Goal: Task Accomplishment & Management: Manage account settings

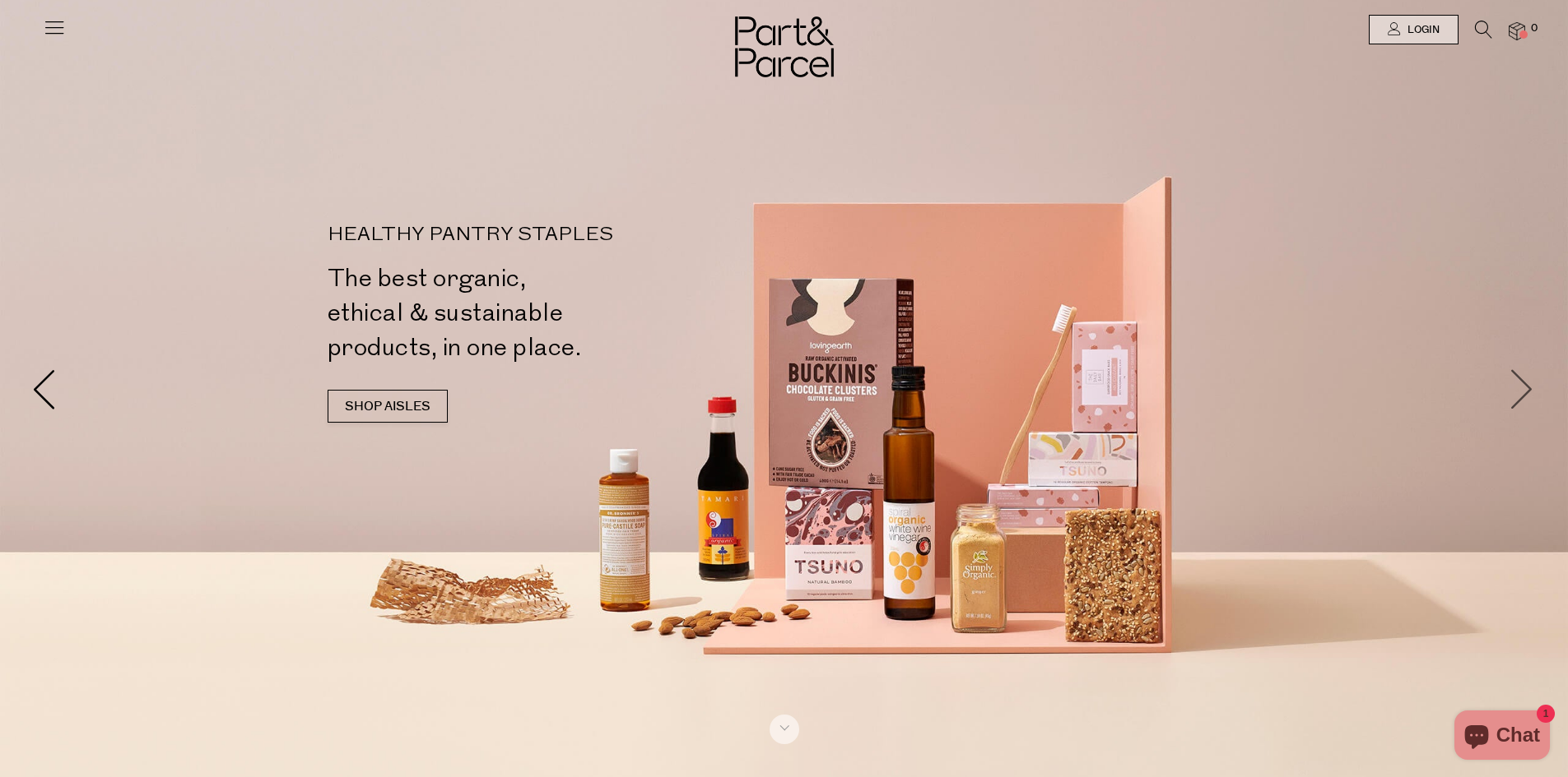
click at [1522, 384] on span at bounding box center [1522, 389] width 41 height 41
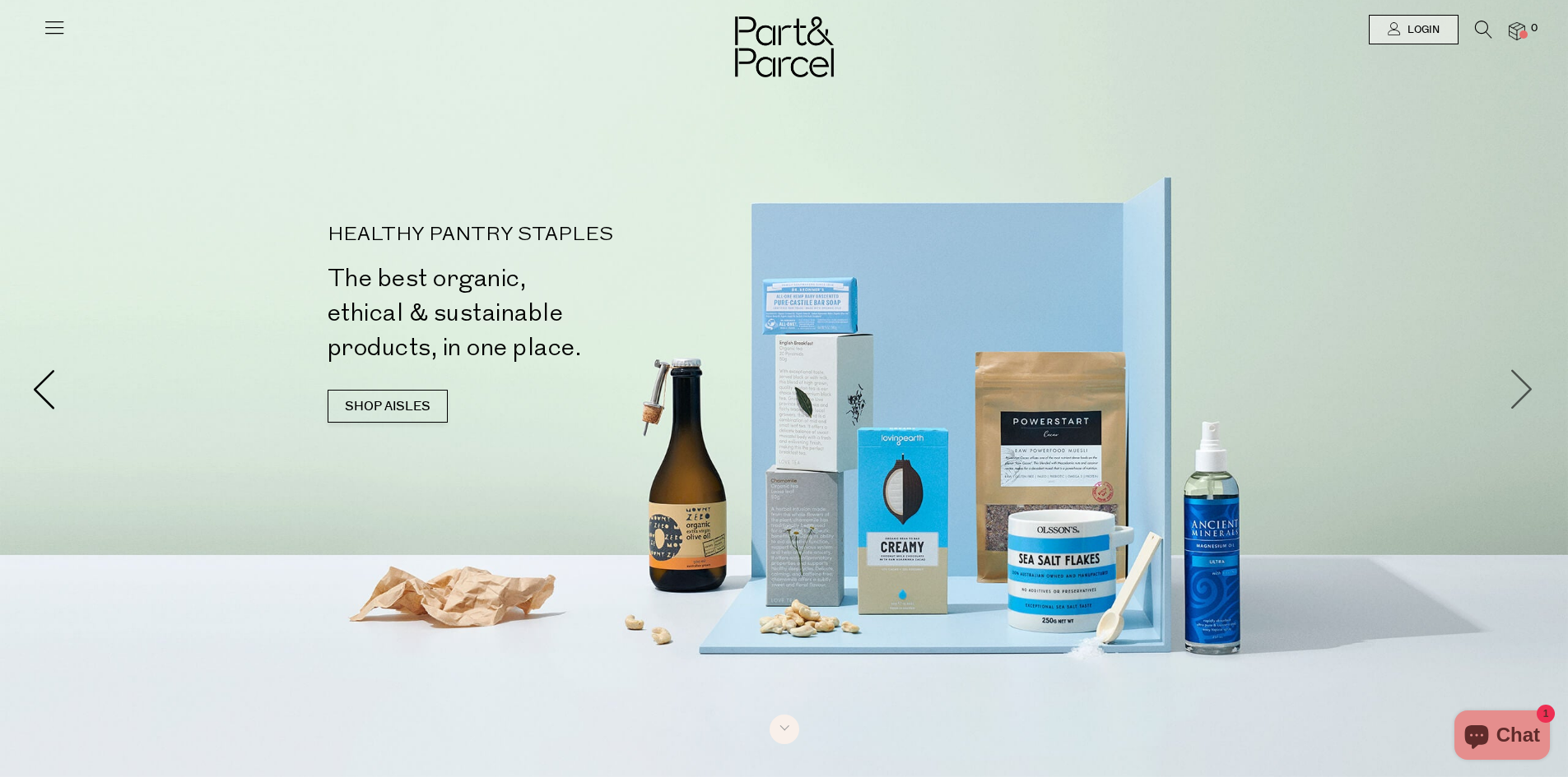
click at [1522, 384] on span at bounding box center [1522, 389] width 41 height 41
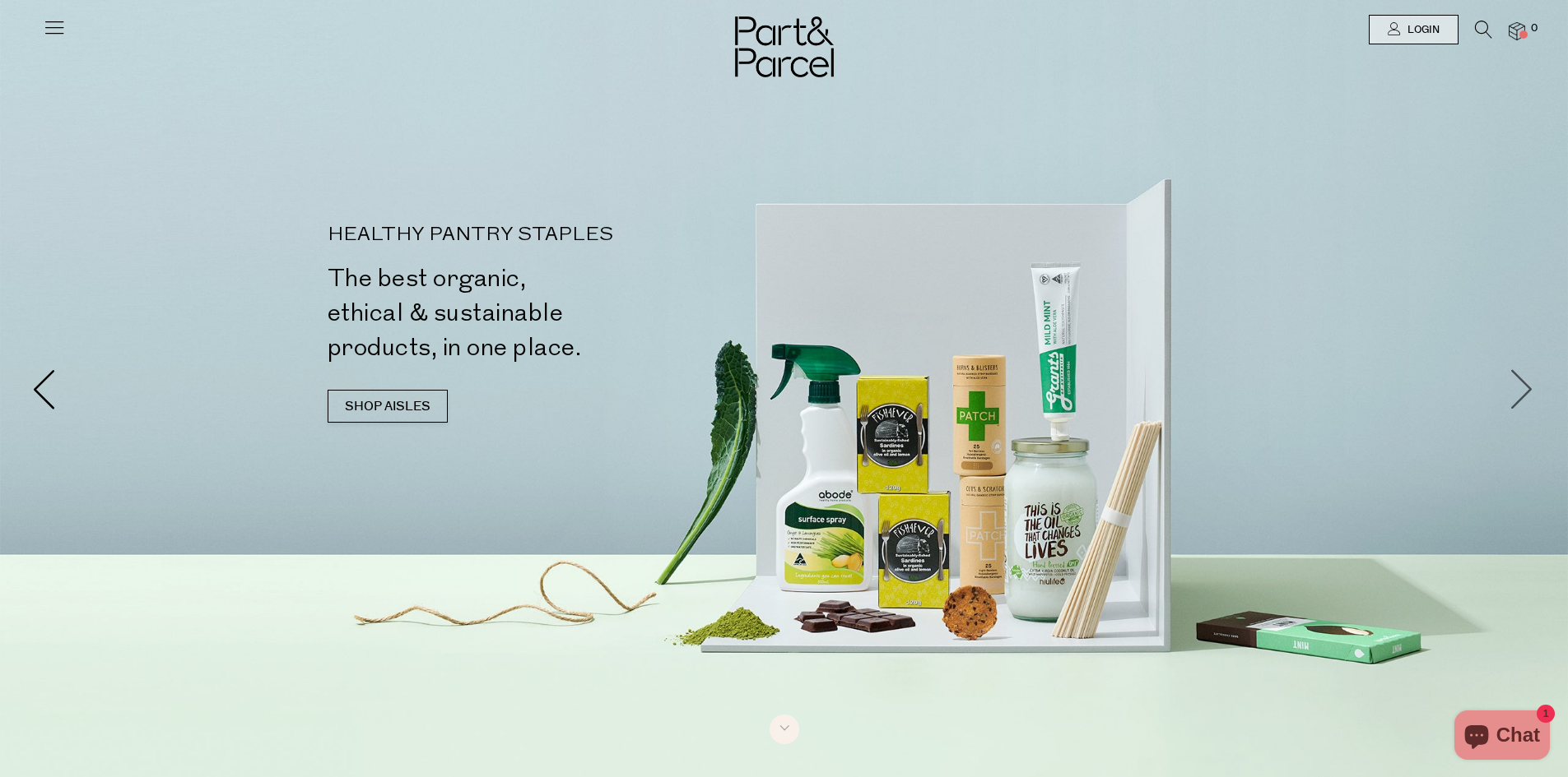
click at [1522, 384] on span at bounding box center [1522, 389] width 41 height 41
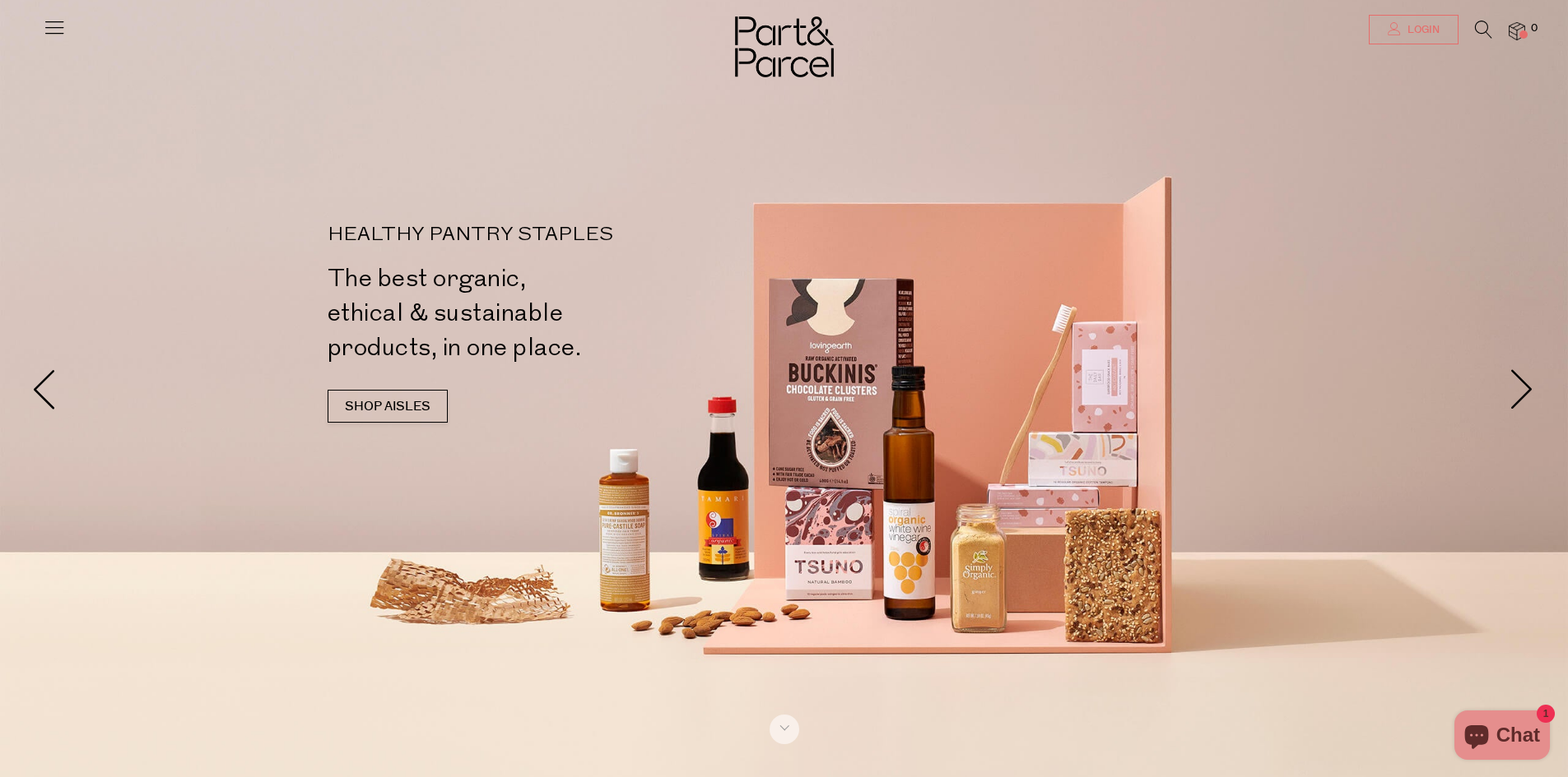
click at [1383, 26] on link "Login" at bounding box center [1414, 30] width 90 height 30
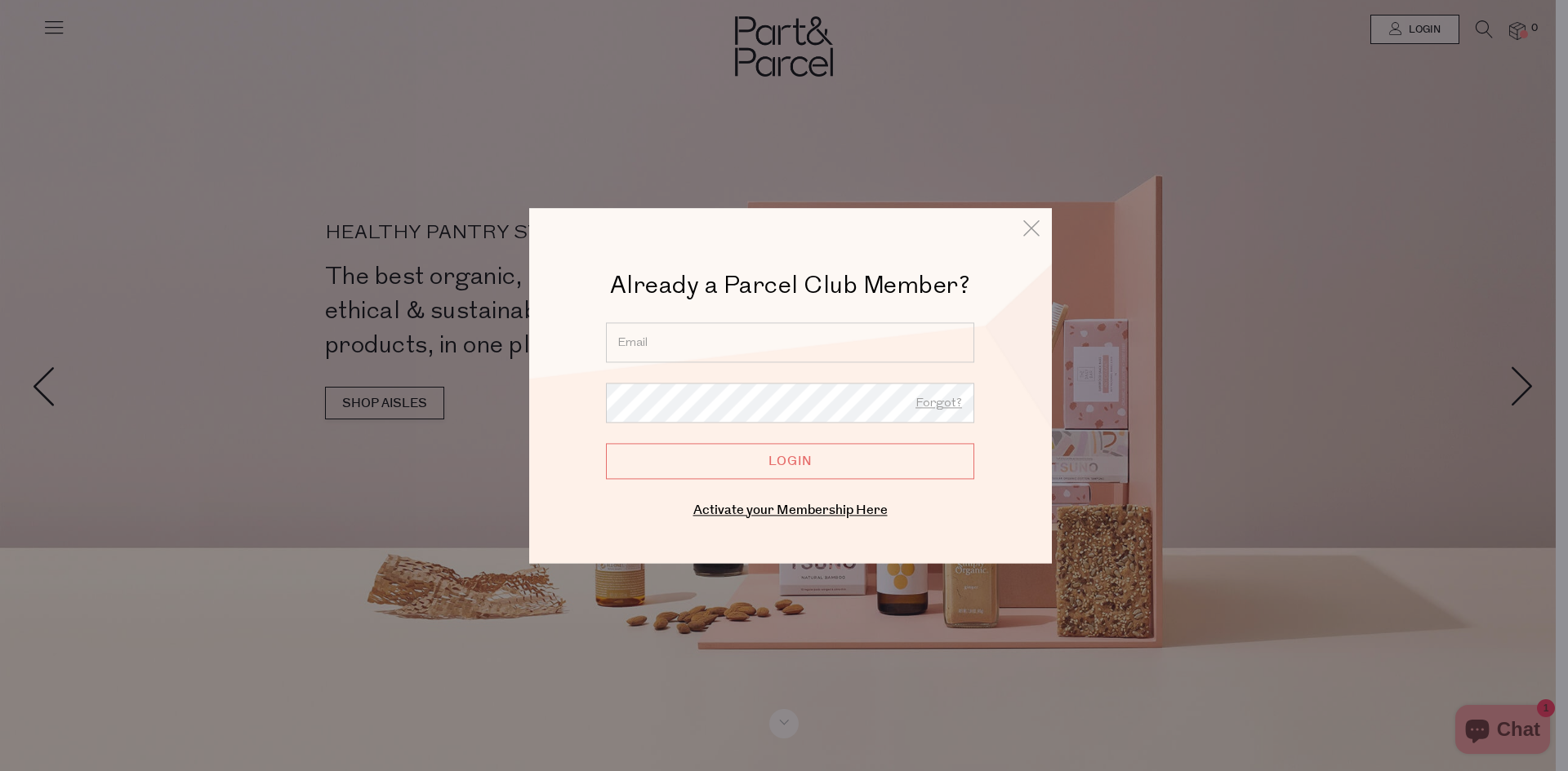
click at [641, 347] on input "email" at bounding box center [790, 342] width 368 height 40
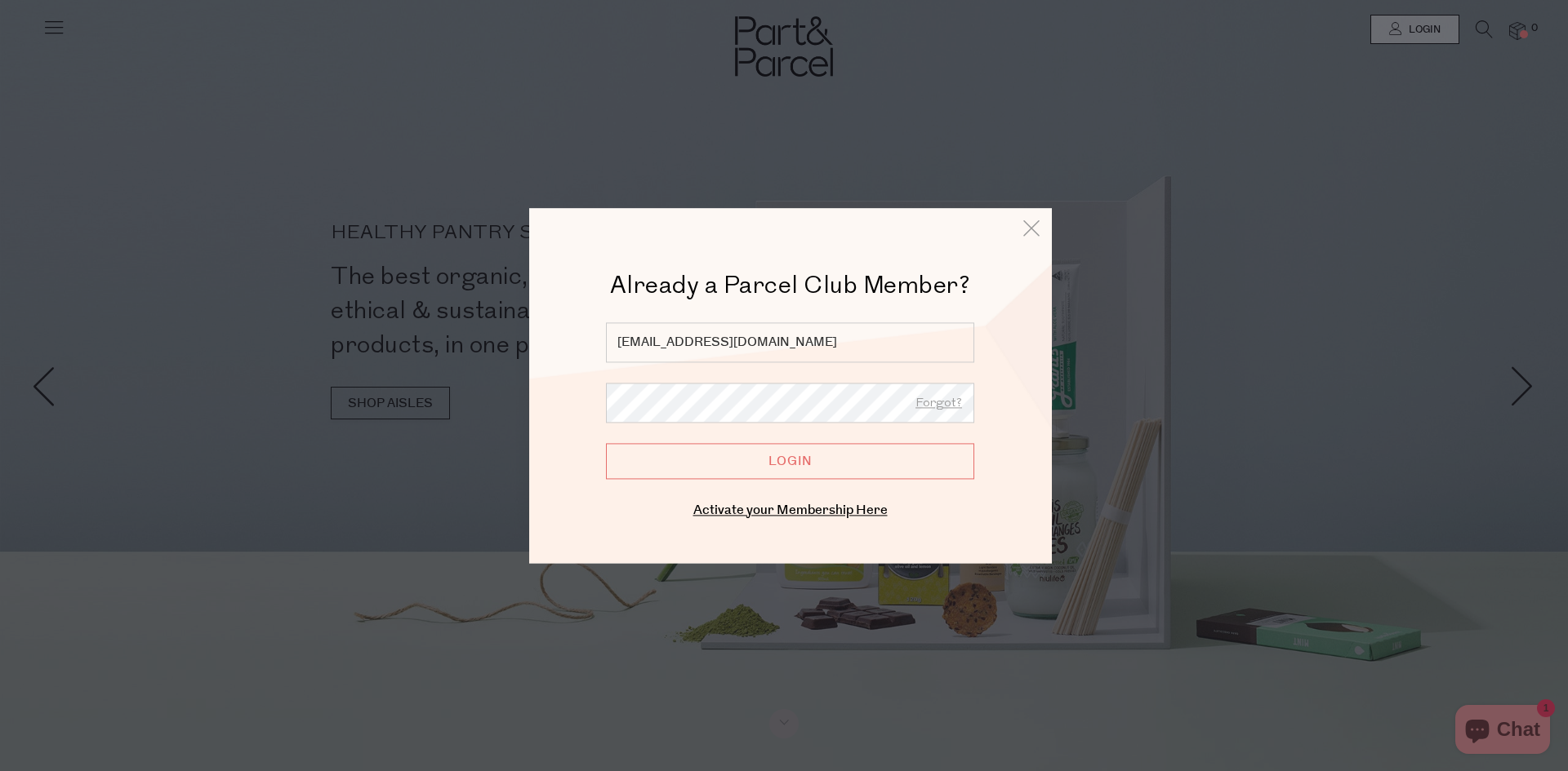
type input "jommimmo@gmail.com"
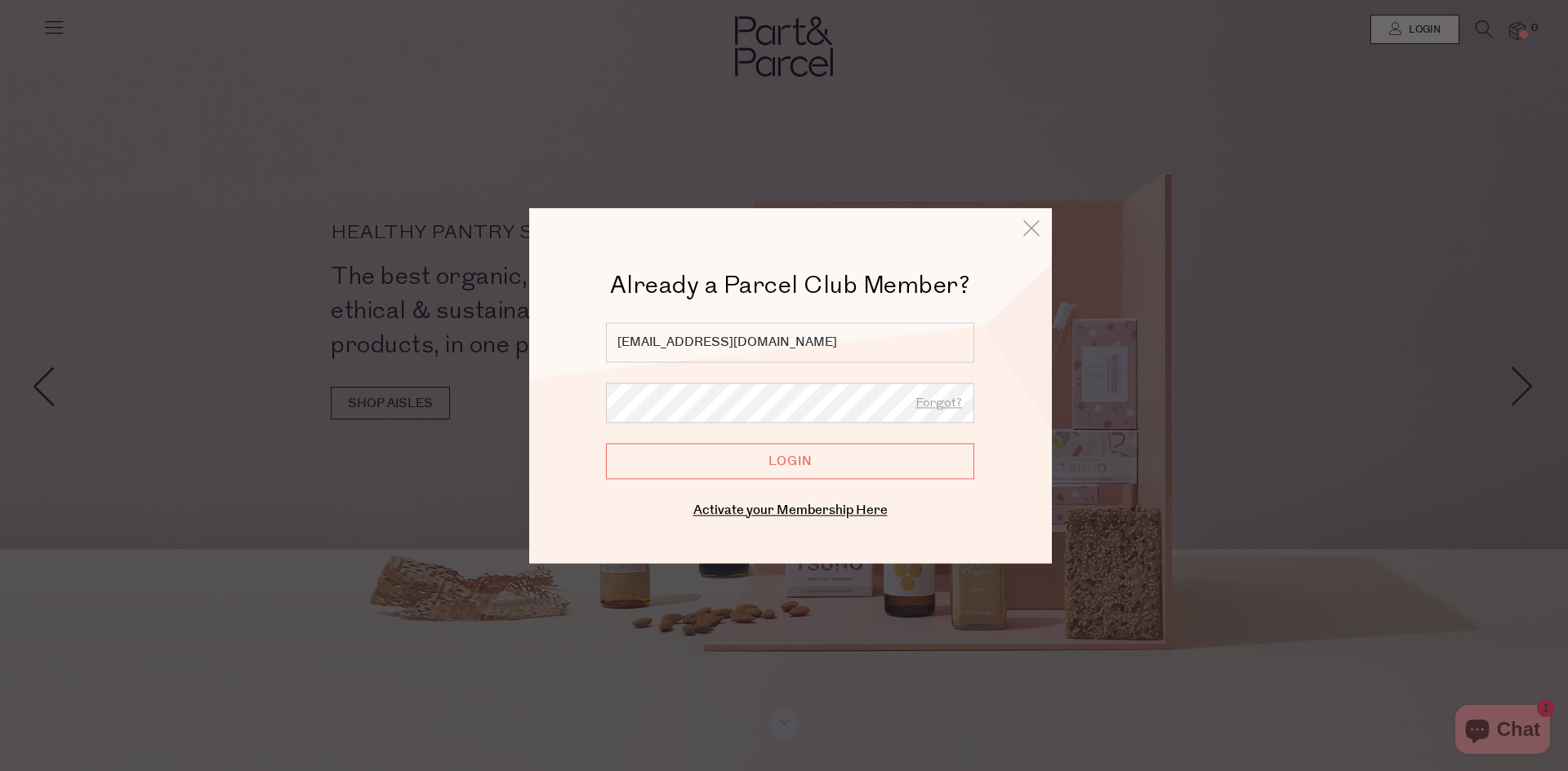
click at [606, 443] on input "Login" at bounding box center [790, 461] width 368 height 36
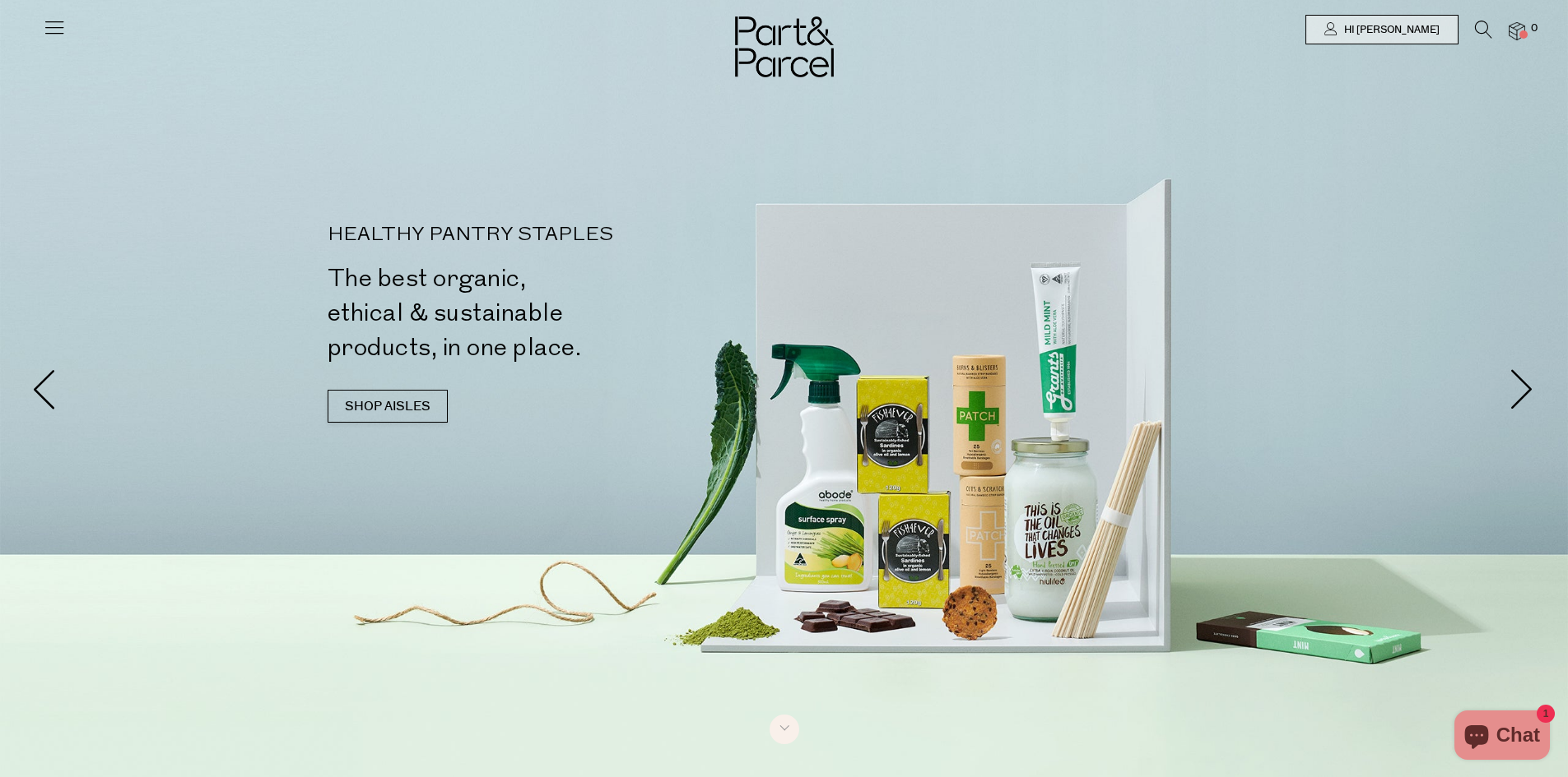
click at [1522, 31] on span at bounding box center [1523, 35] width 8 height 8
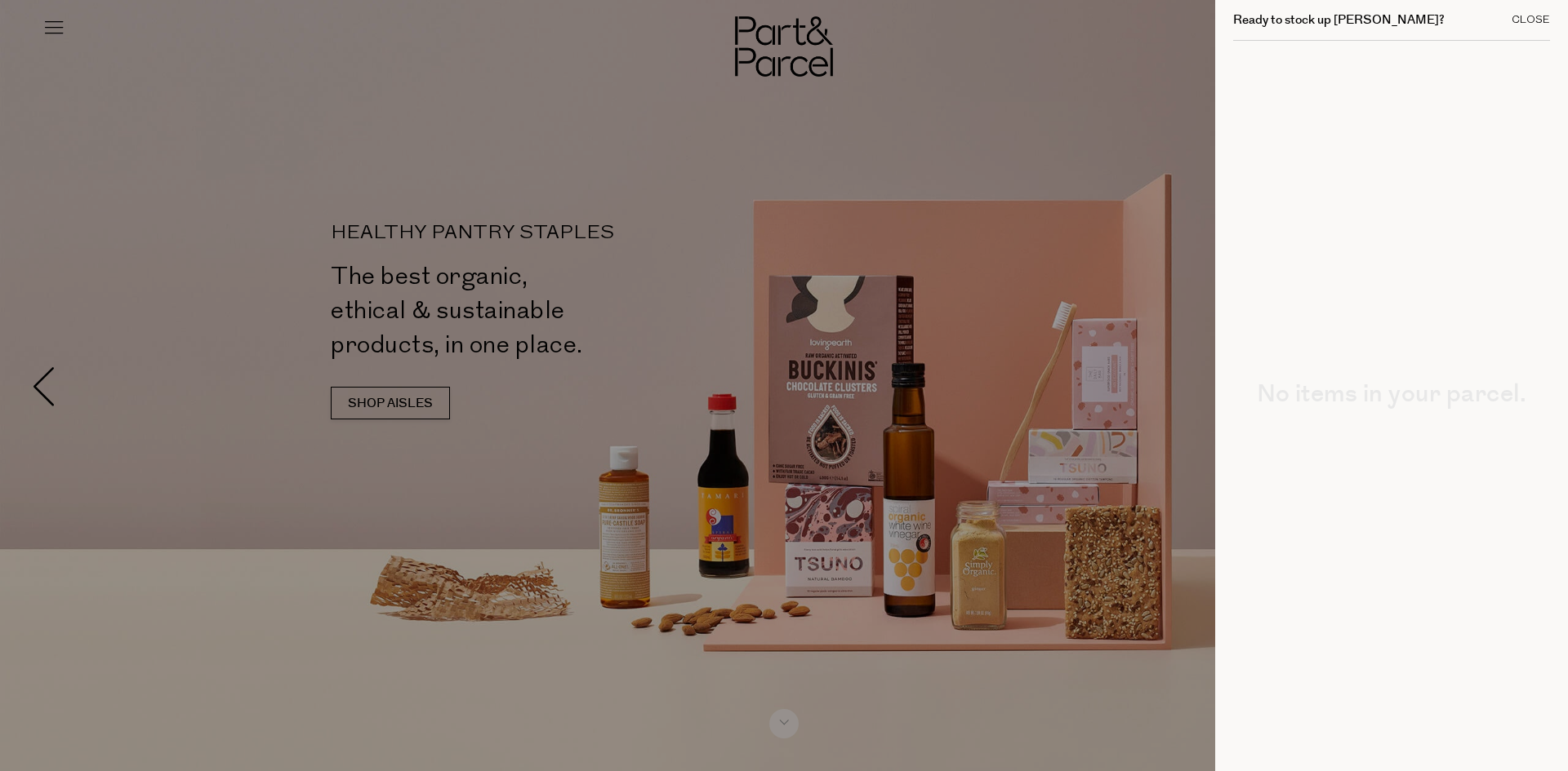
click at [1538, 16] on div "Close" at bounding box center [1530, 20] width 39 height 11
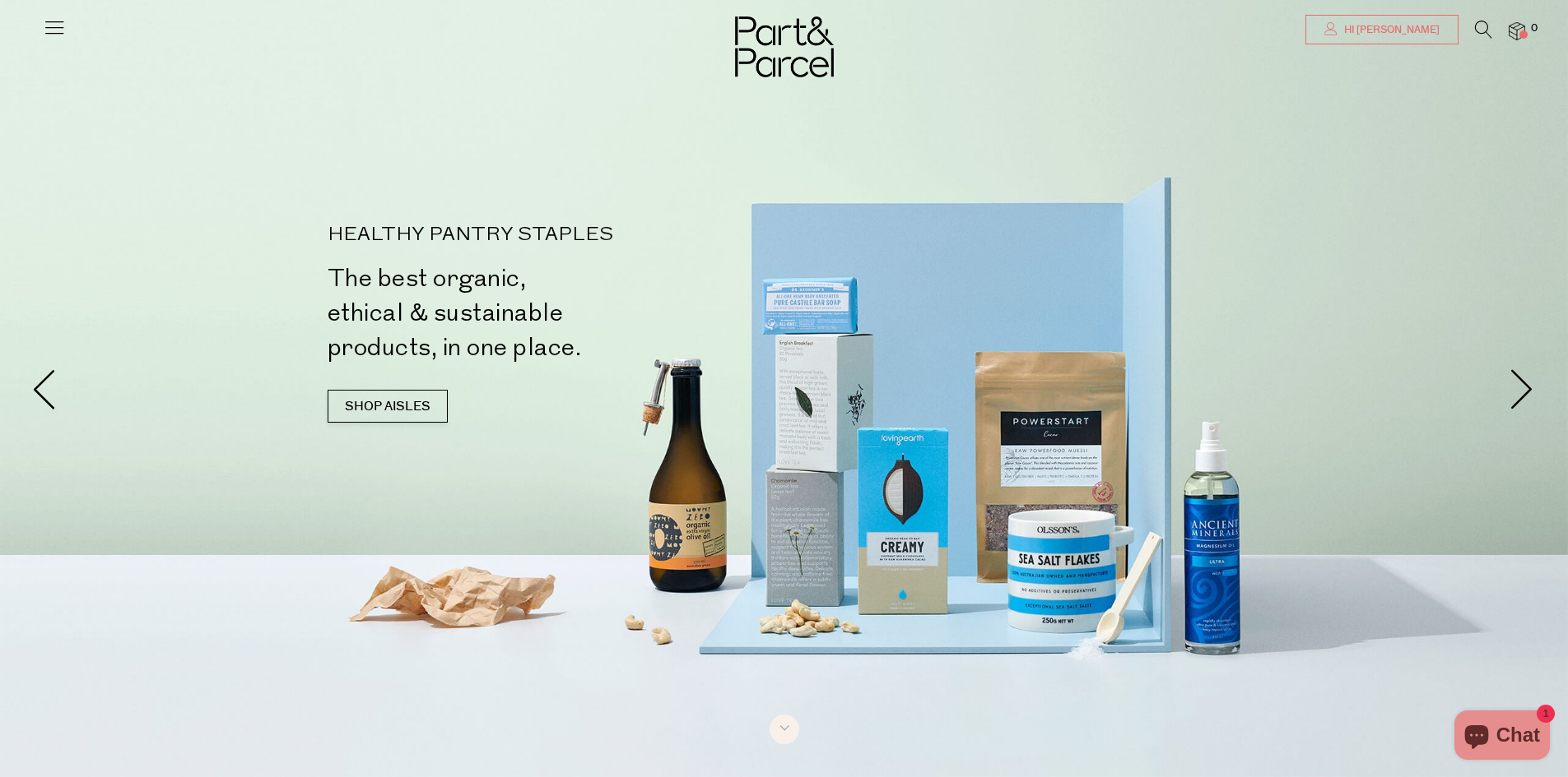
click at [1418, 27] on span "Hi Joanne" at bounding box center [1390, 30] width 99 height 14
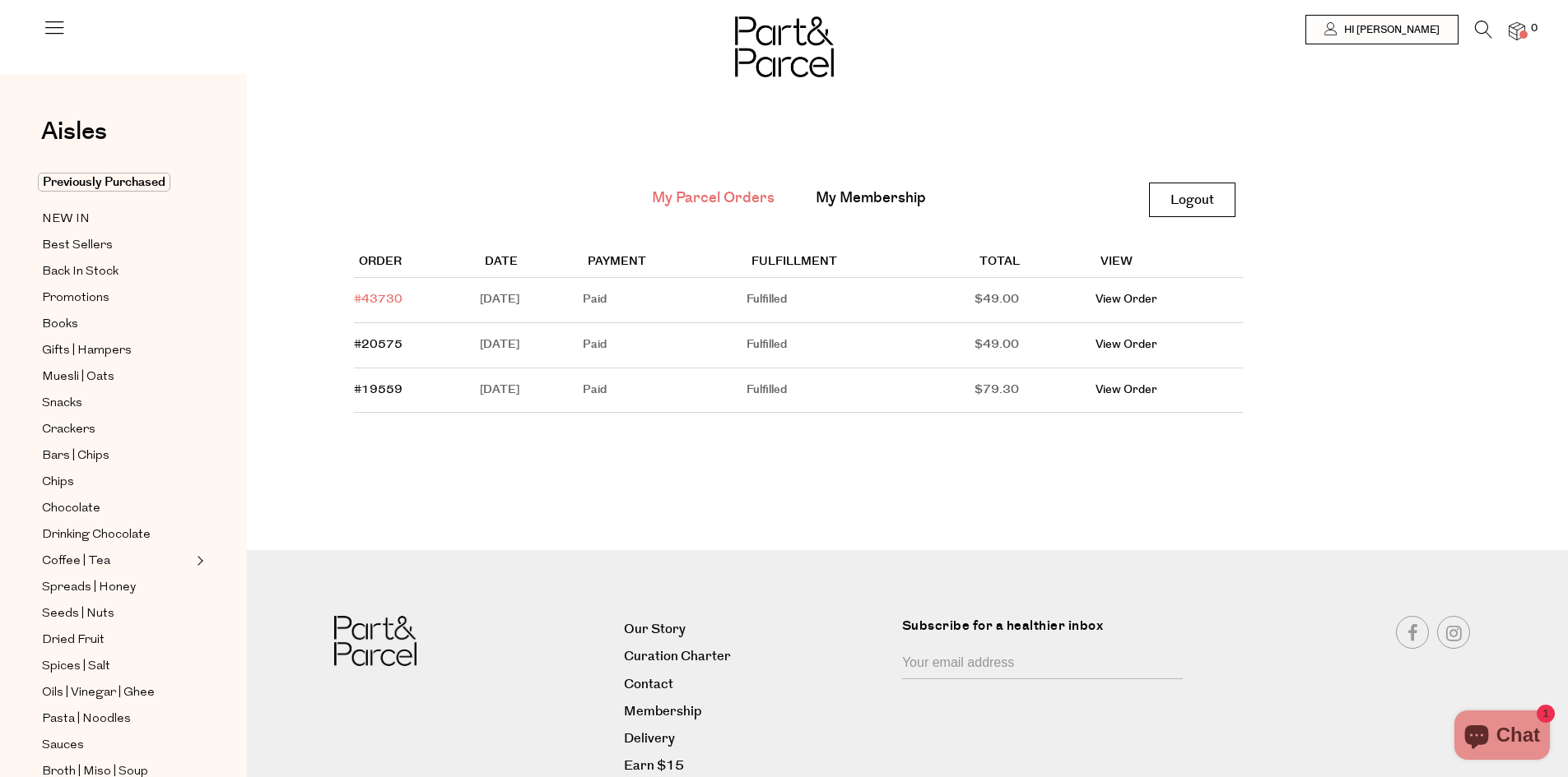
click at [388, 297] on link "#43730" at bounding box center [378, 300] width 49 height 17
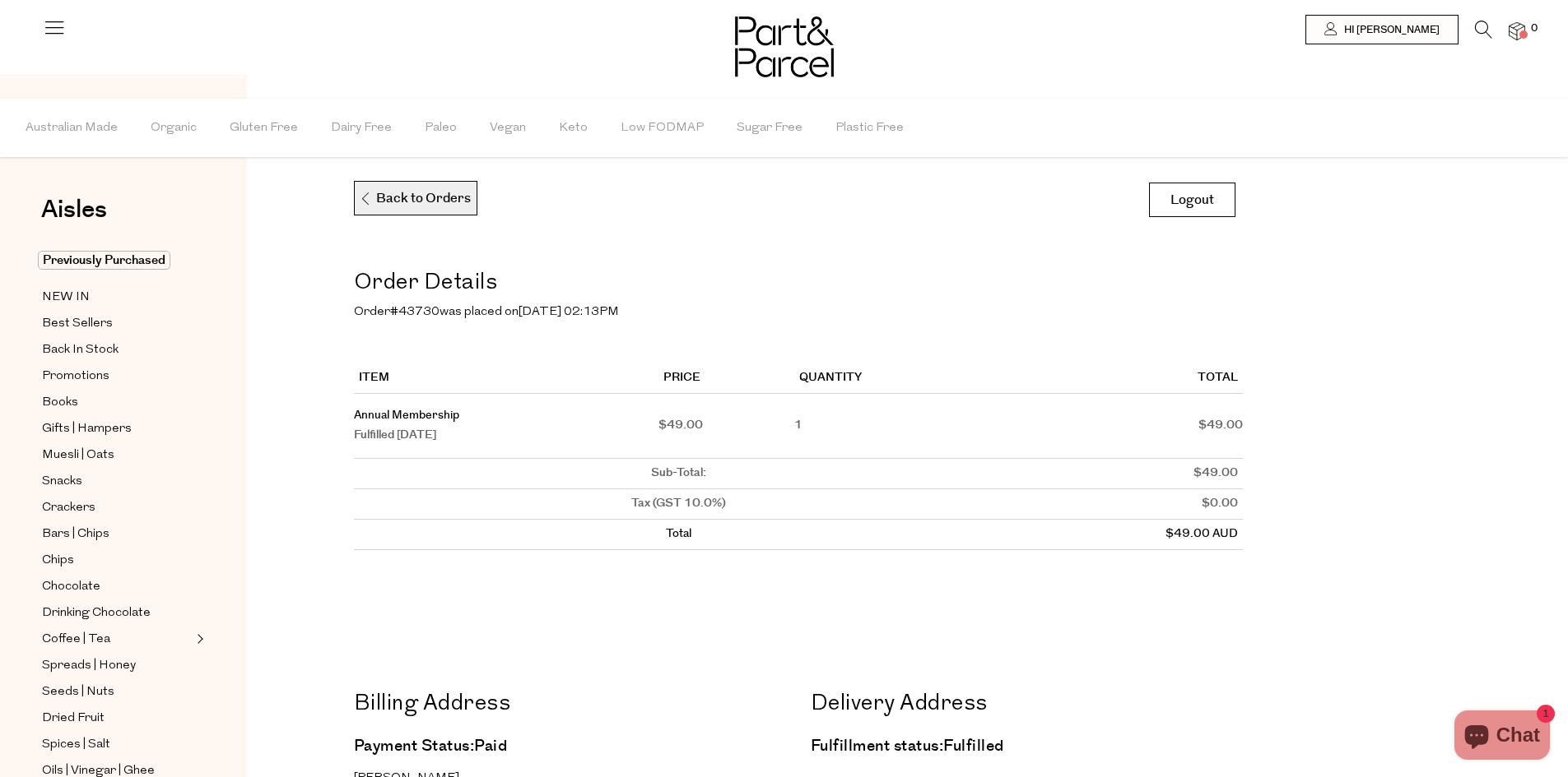
click at [381, 206] on p "Back to Orders" at bounding box center [414, 199] width 112 height 35
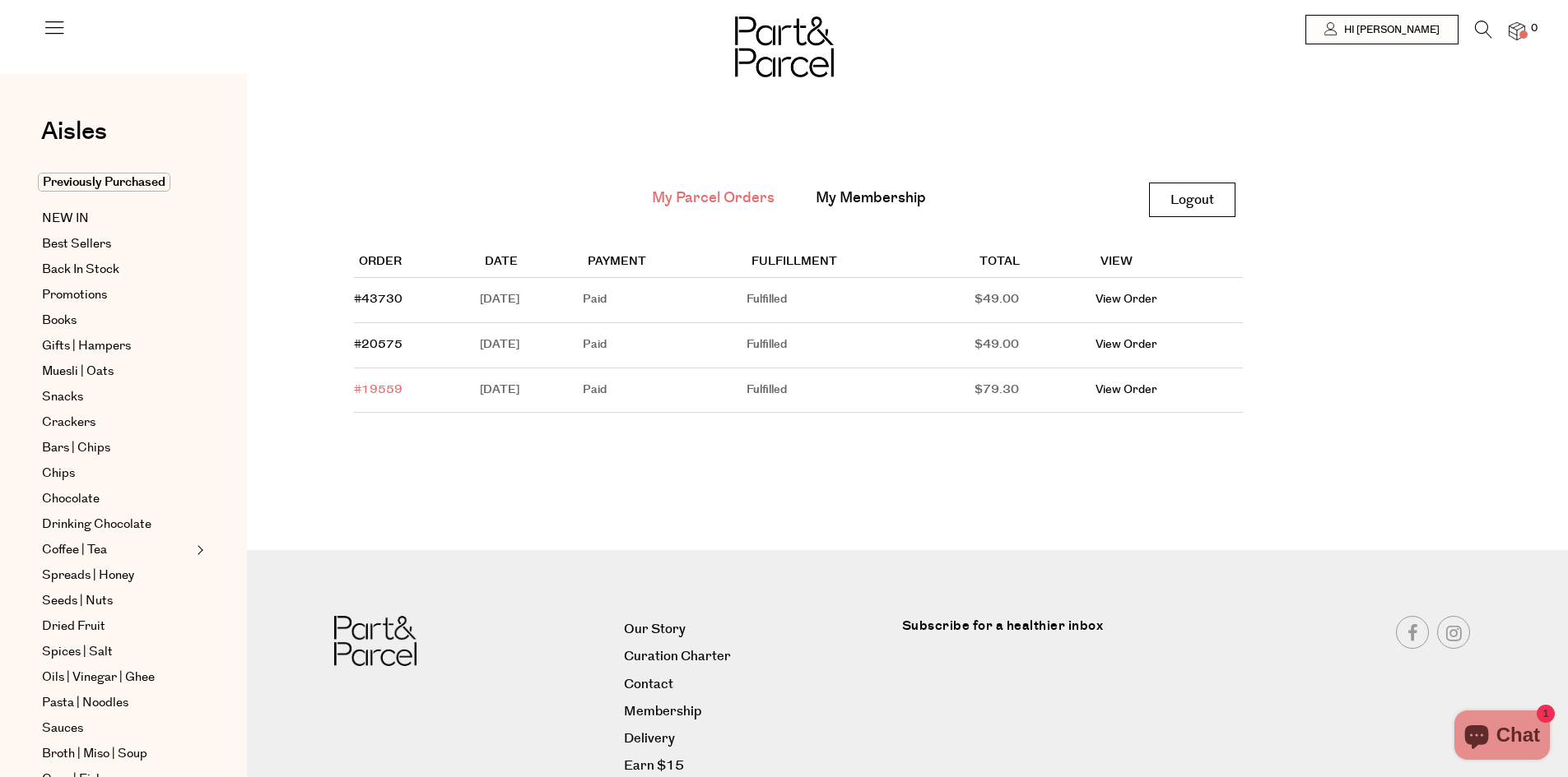
click at [382, 387] on link "#19559" at bounding box center [378, 390] width 49 height 17
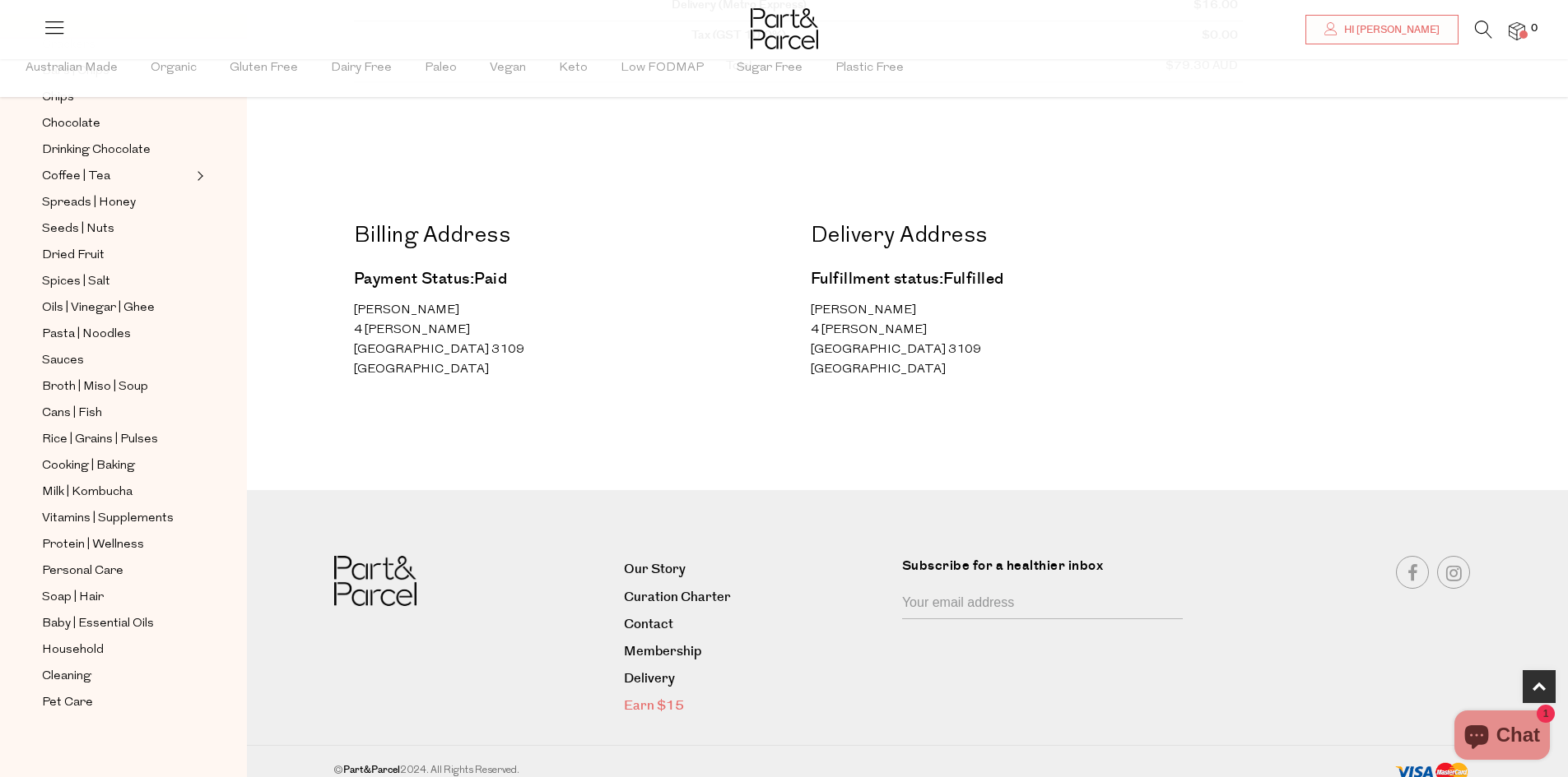
scroll to position [576, 0]
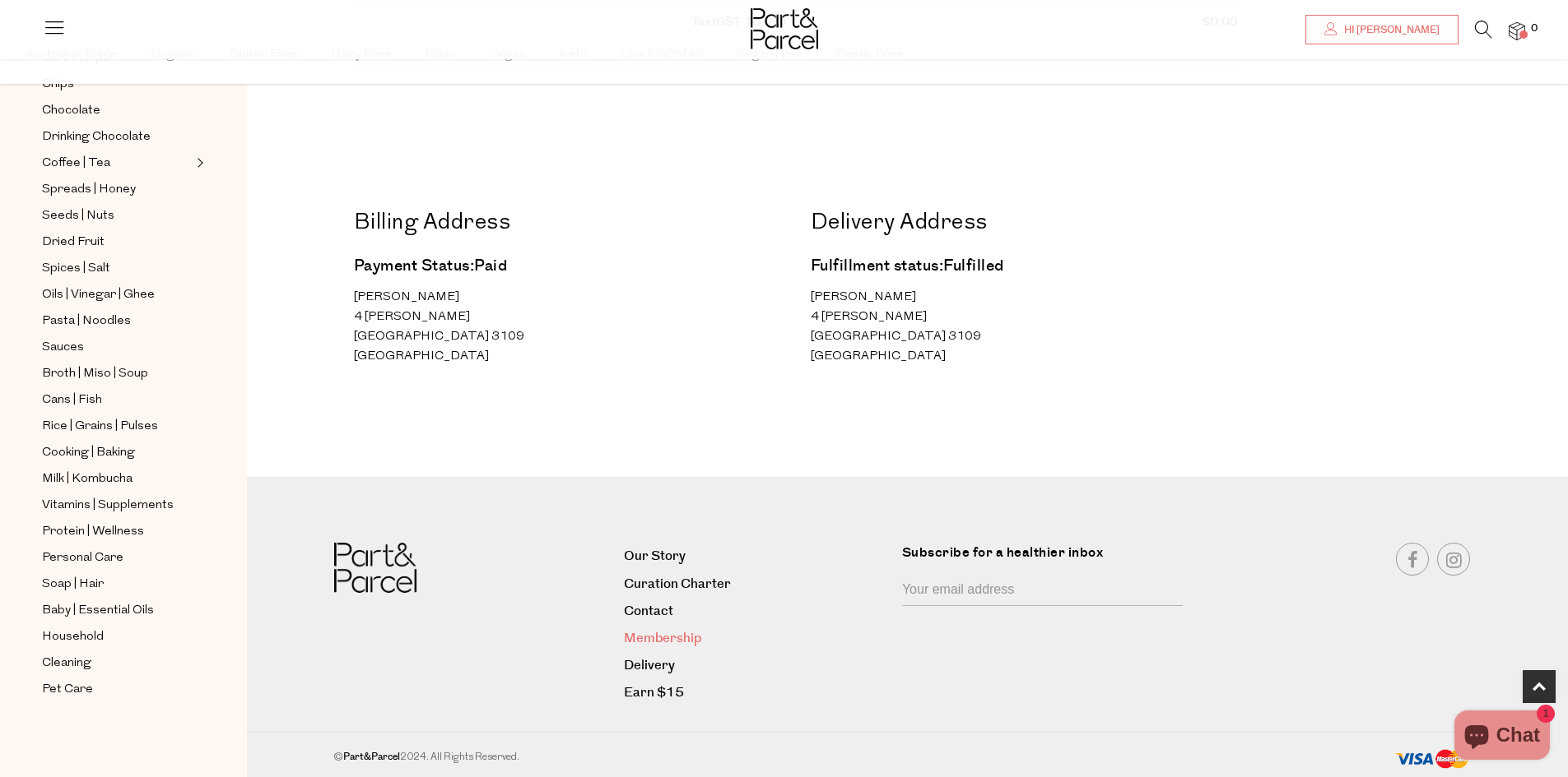
click at [689, 638] on link "Membership" at bounding box center [757, 639] width 266 height 22
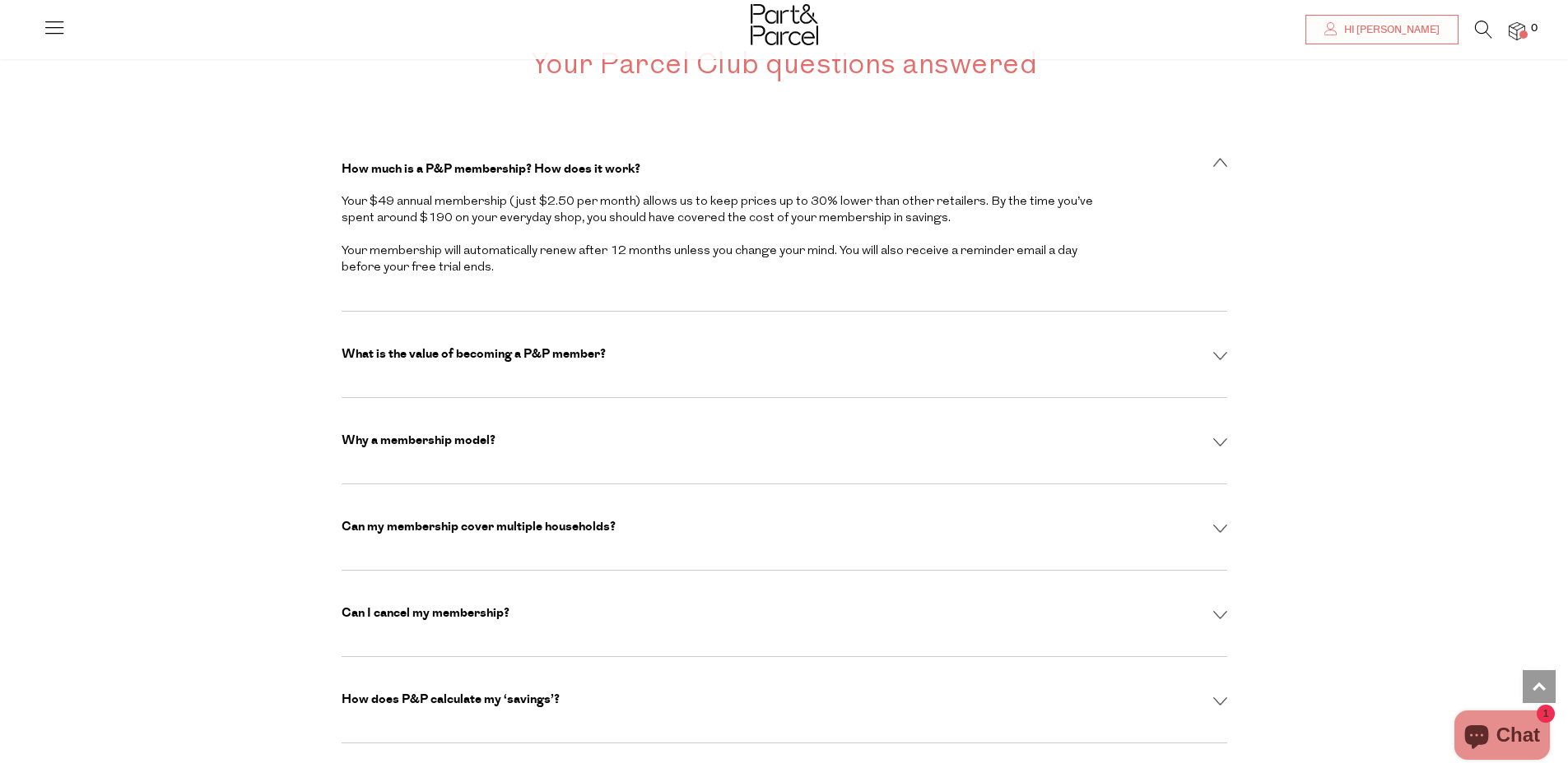
scroll to position [4936, 0]
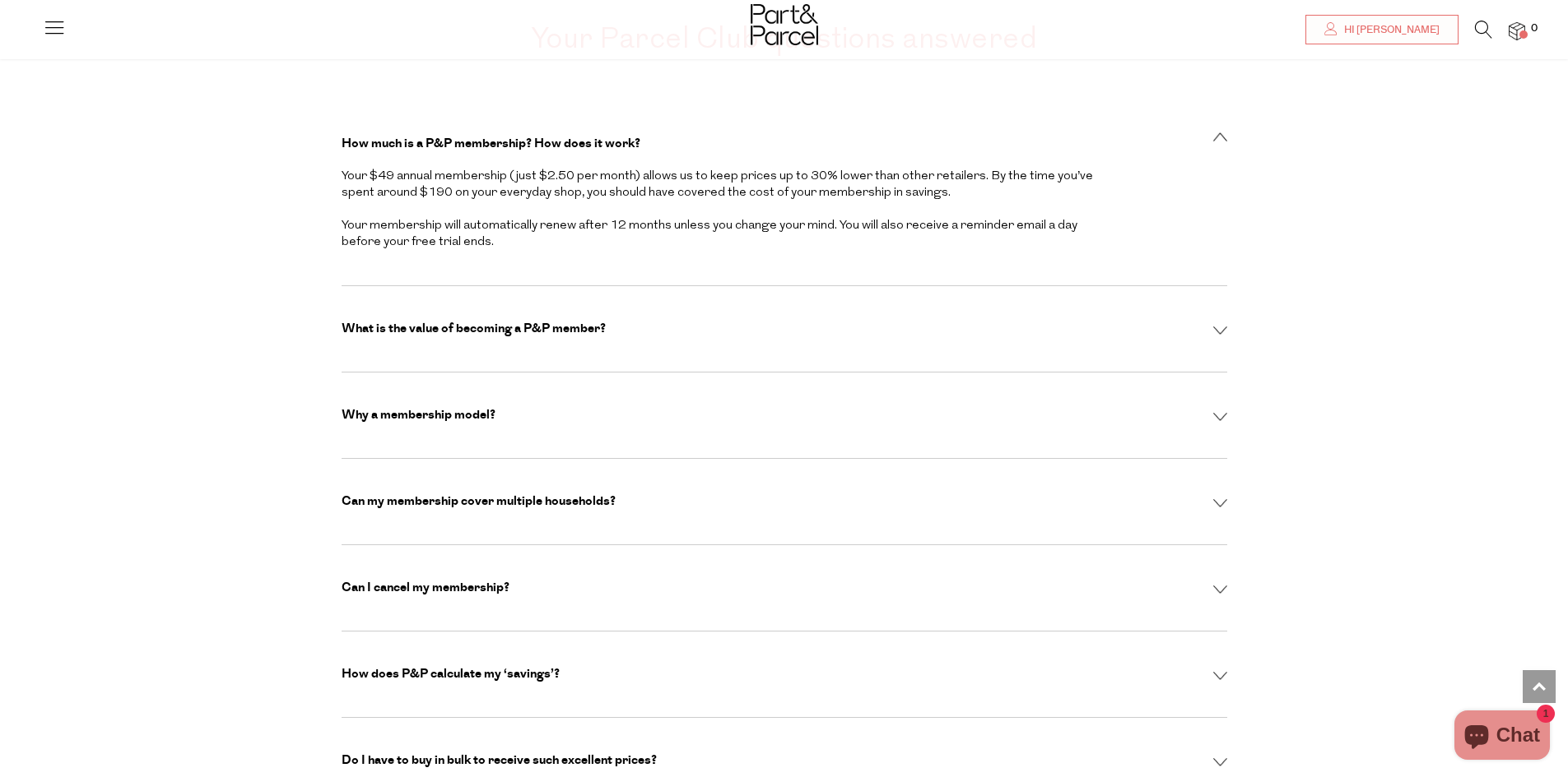
click at [1218, 580] on div "Can I cancel my membership?" at bounding box center [784, 588] width 886 height 17
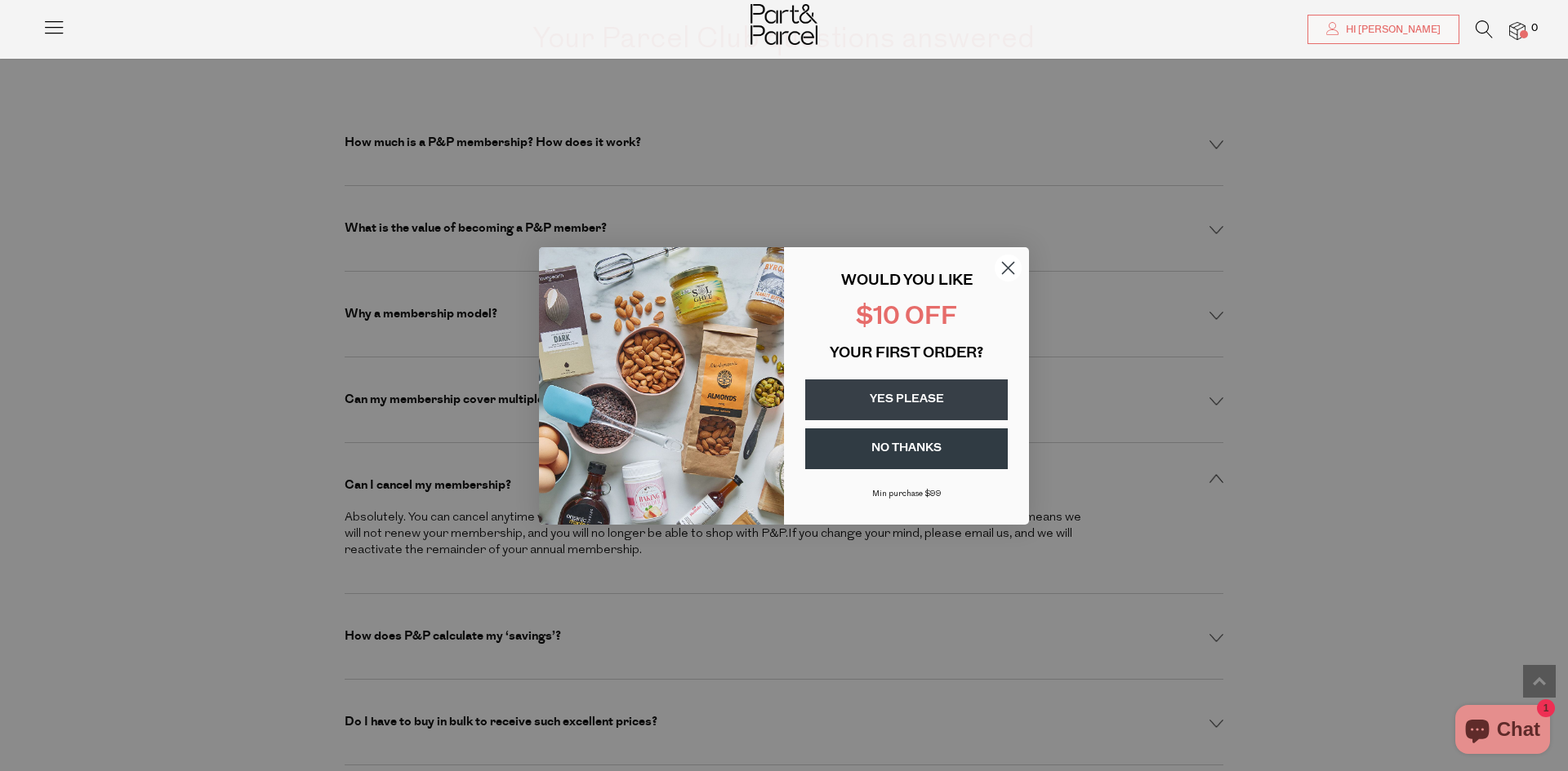
click at [1004, 259] on circle "Close dialog" at bounding box center [1008, 267] width 27 height 27
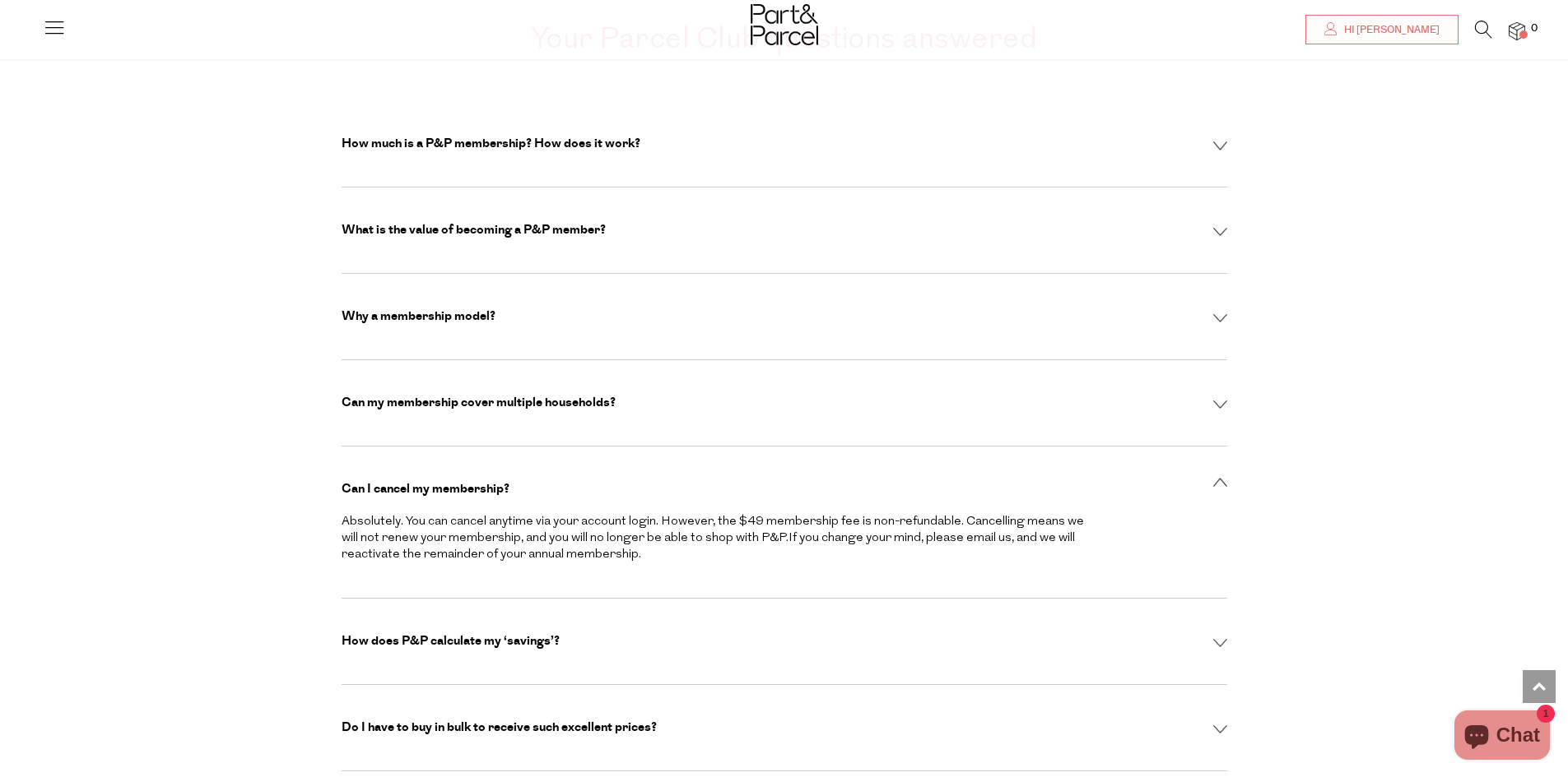
click at [1521, 24] on img at bounding box center [1517, 31] width 17 height 19
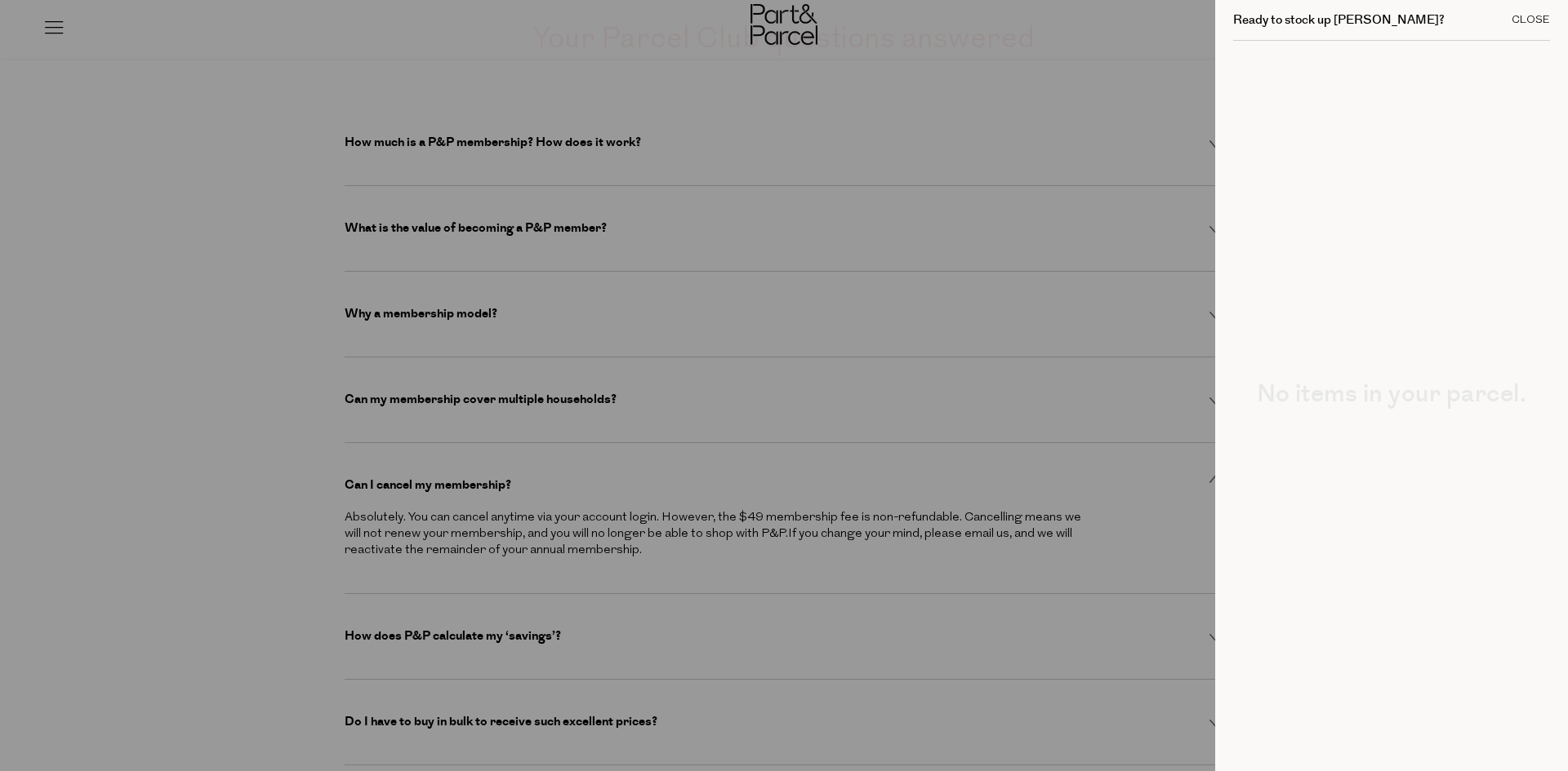
click at [1527, 22] on div "Close" at bounding box center [1530, 20] width 39 height 11
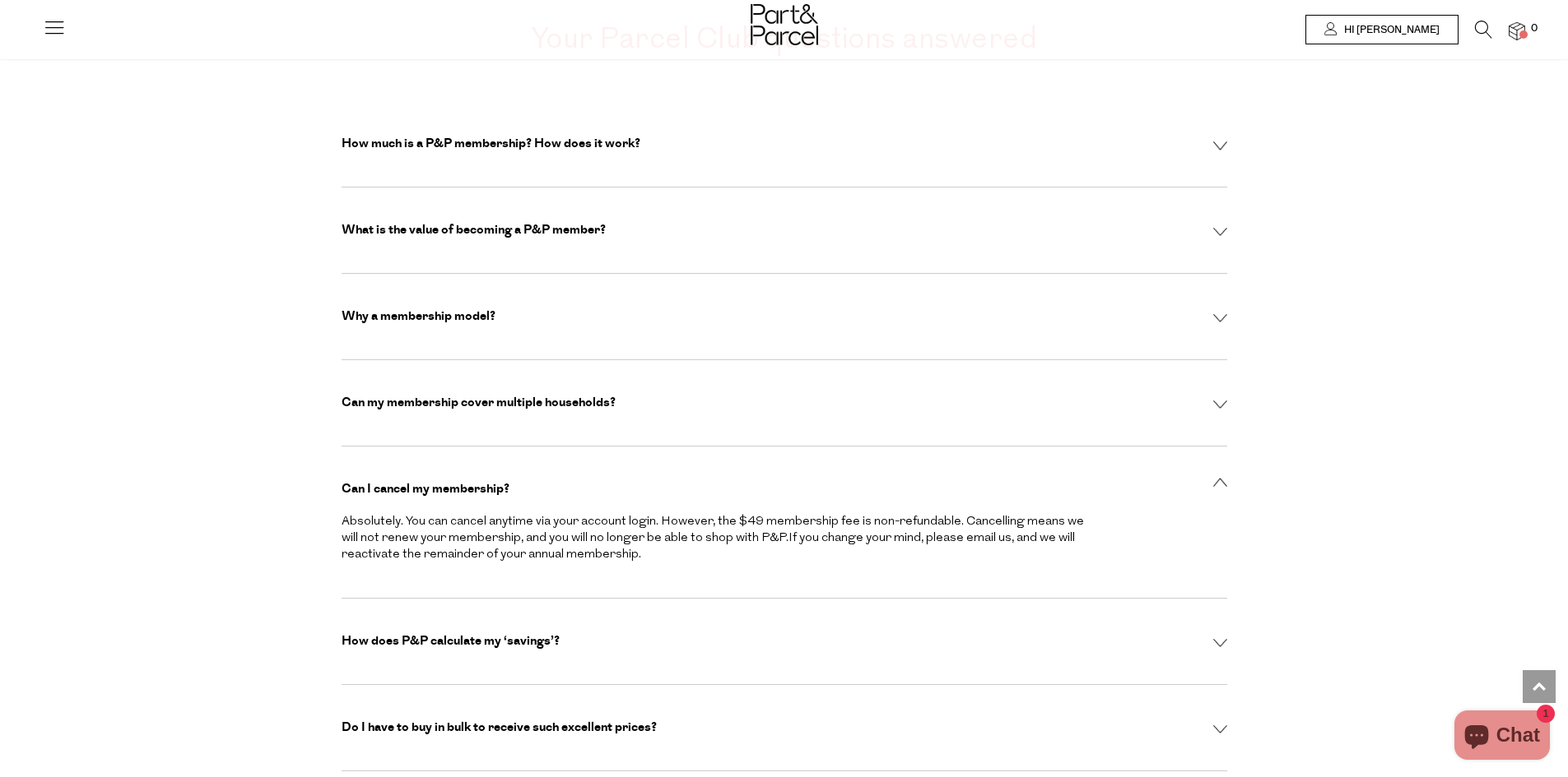
click at [1449, 28] on link "Hi [PERSON_NAME]" at bounding box center [1382, 30] width 153 height 30
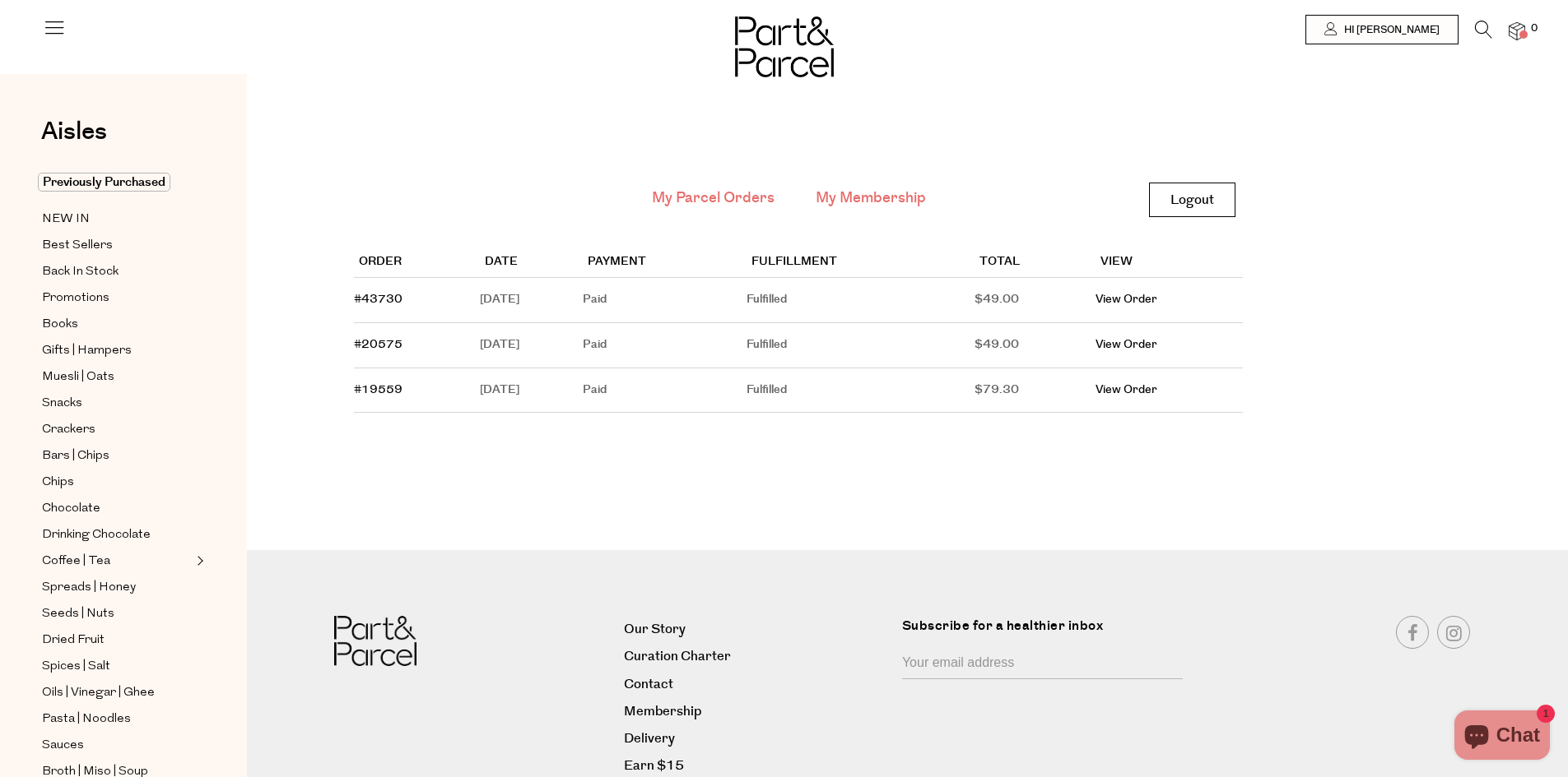
click at [886, 190] on link "My Membership" at bounding box center [870, 198] width 110 height 22
click at [904, 196] on link "My Membership" at bounding box center [870, 198] width 110 height 22
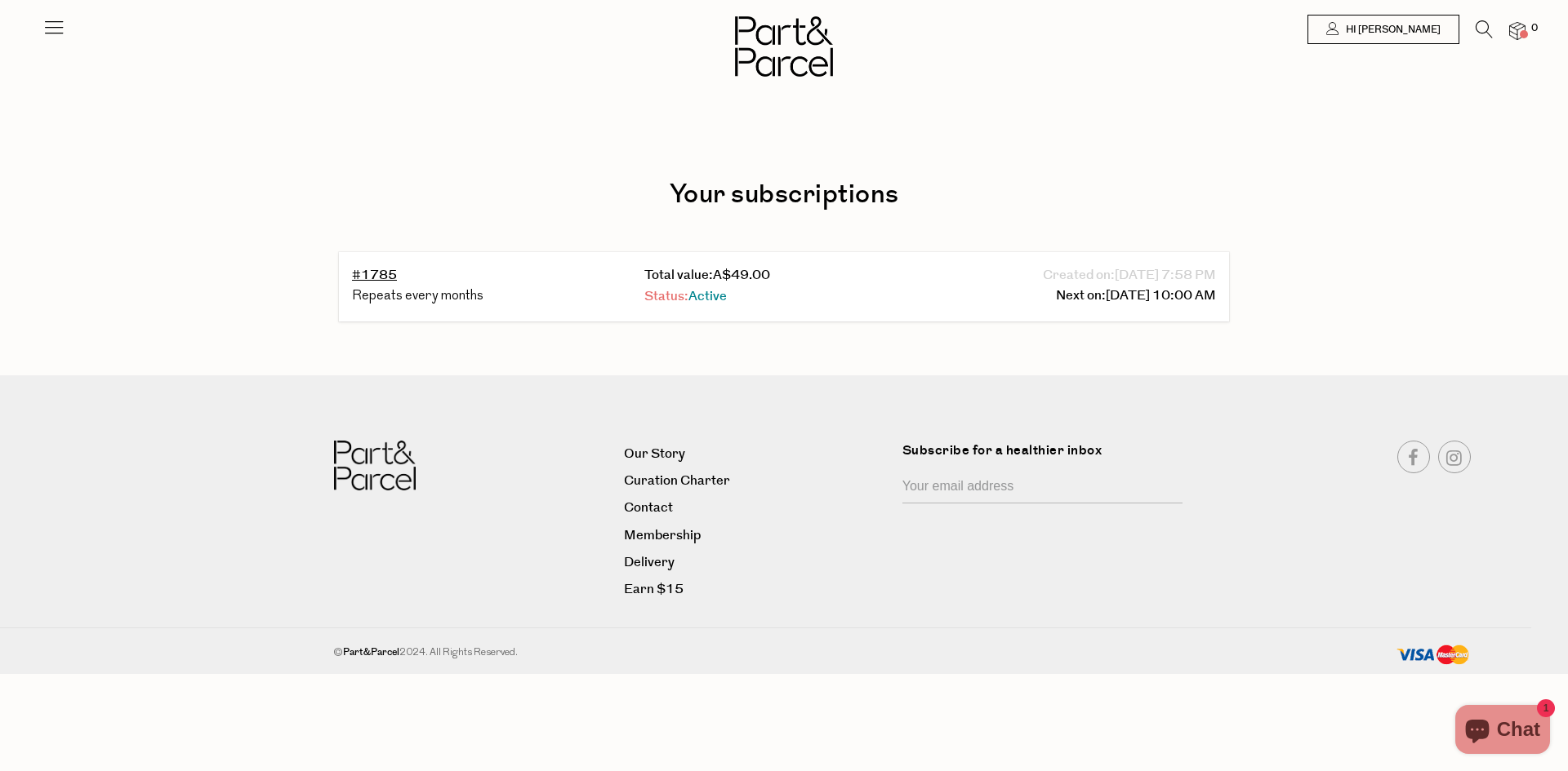
click at [720, 296] on span "Active" at bounding box center [707, 297] width 39 height 19
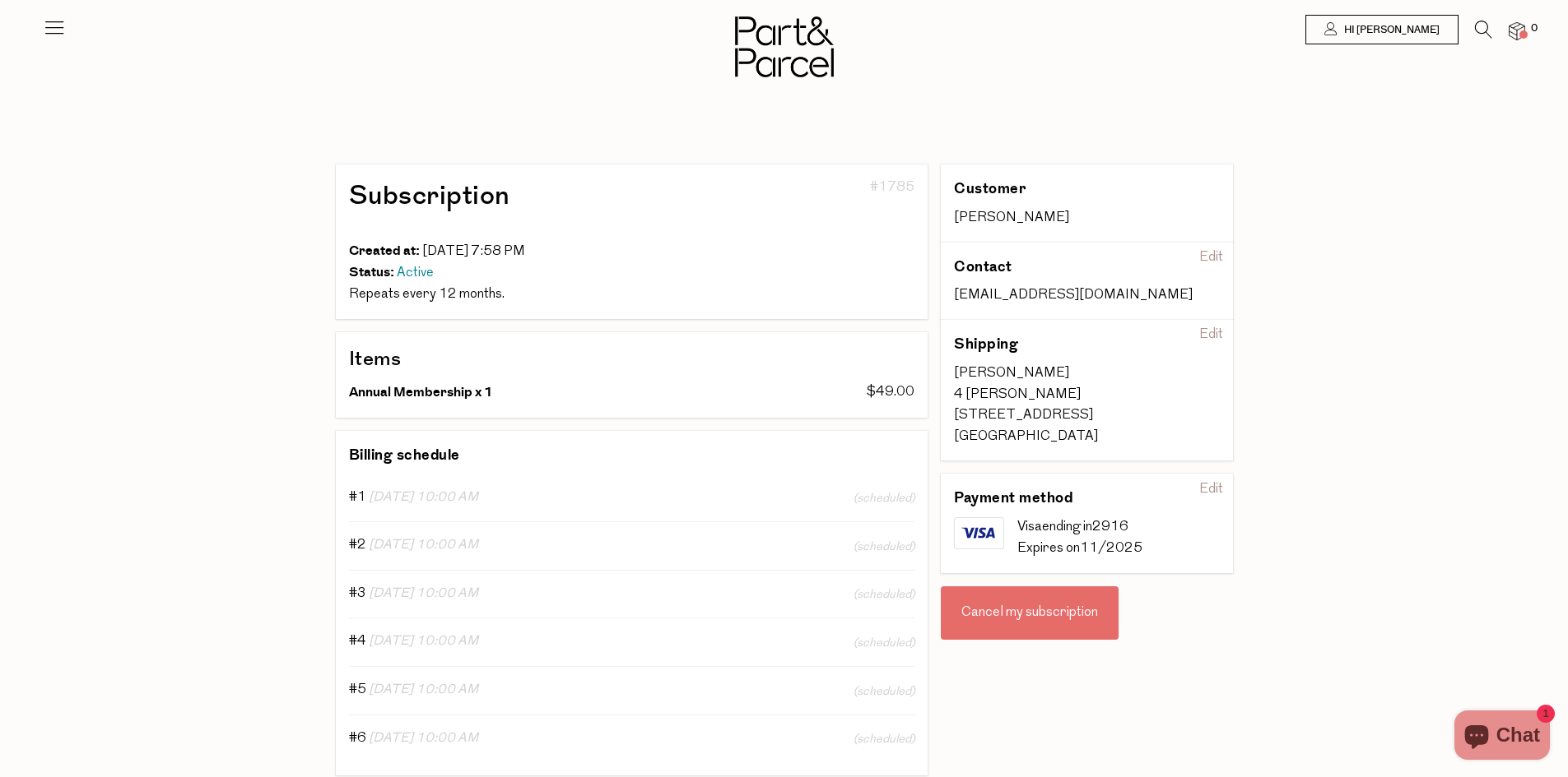
click at [1016, 602] on div "Cancel my subscription" at bounding box center [1029, 614] width 178 height 55
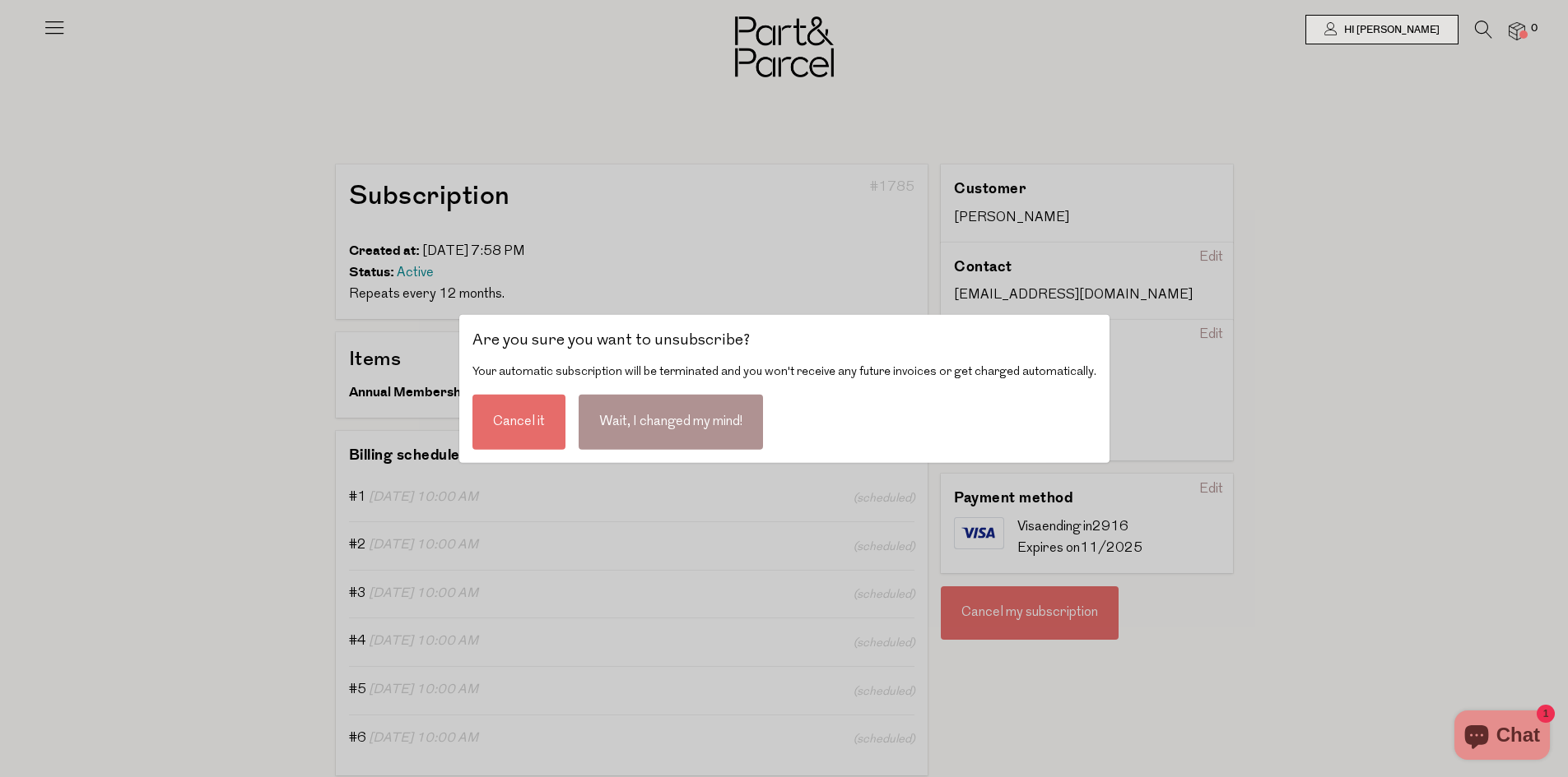
click at [538, 427] on div "Cancel it" at bounding box center [519, 422] width 93 height 56
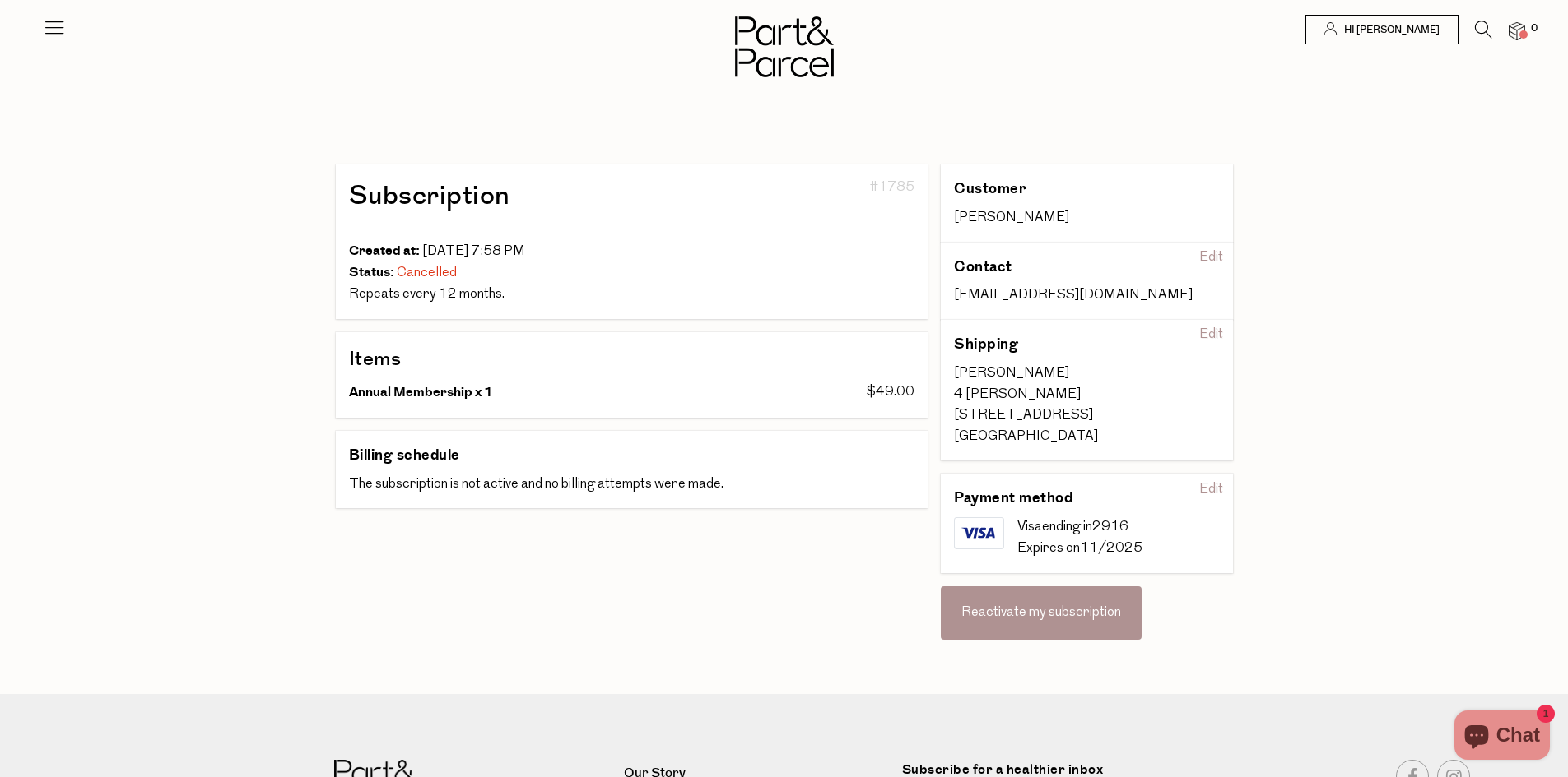
click at [1210, 484] on div "Edit" at bounding box center [1211, 490] width 37 height 27
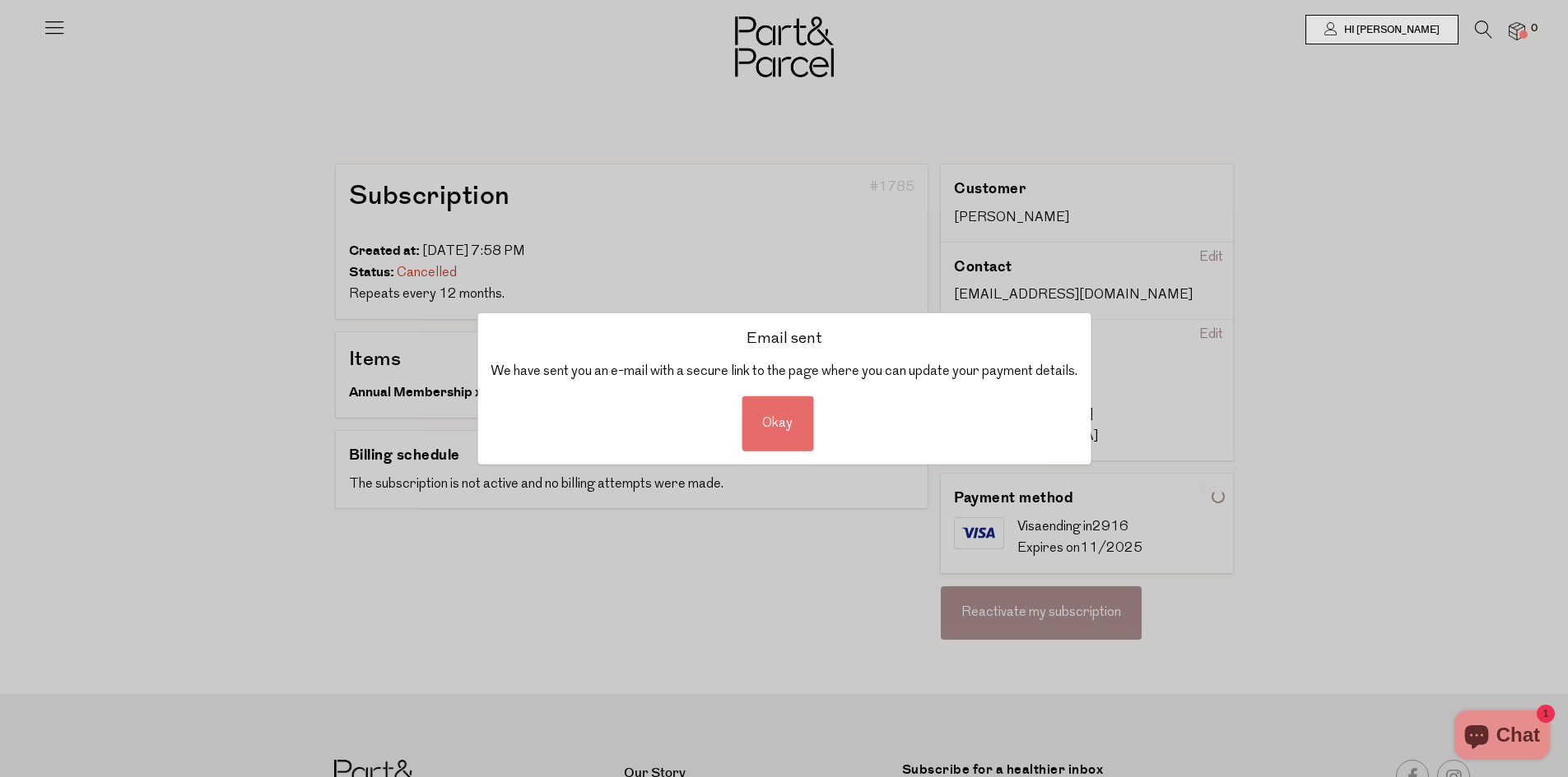
click at [1354, 471] on div "Email sent We have sent you an e-mail with a secure link to the page where you …" at bounding box center [784, 388] width 1568 height 777
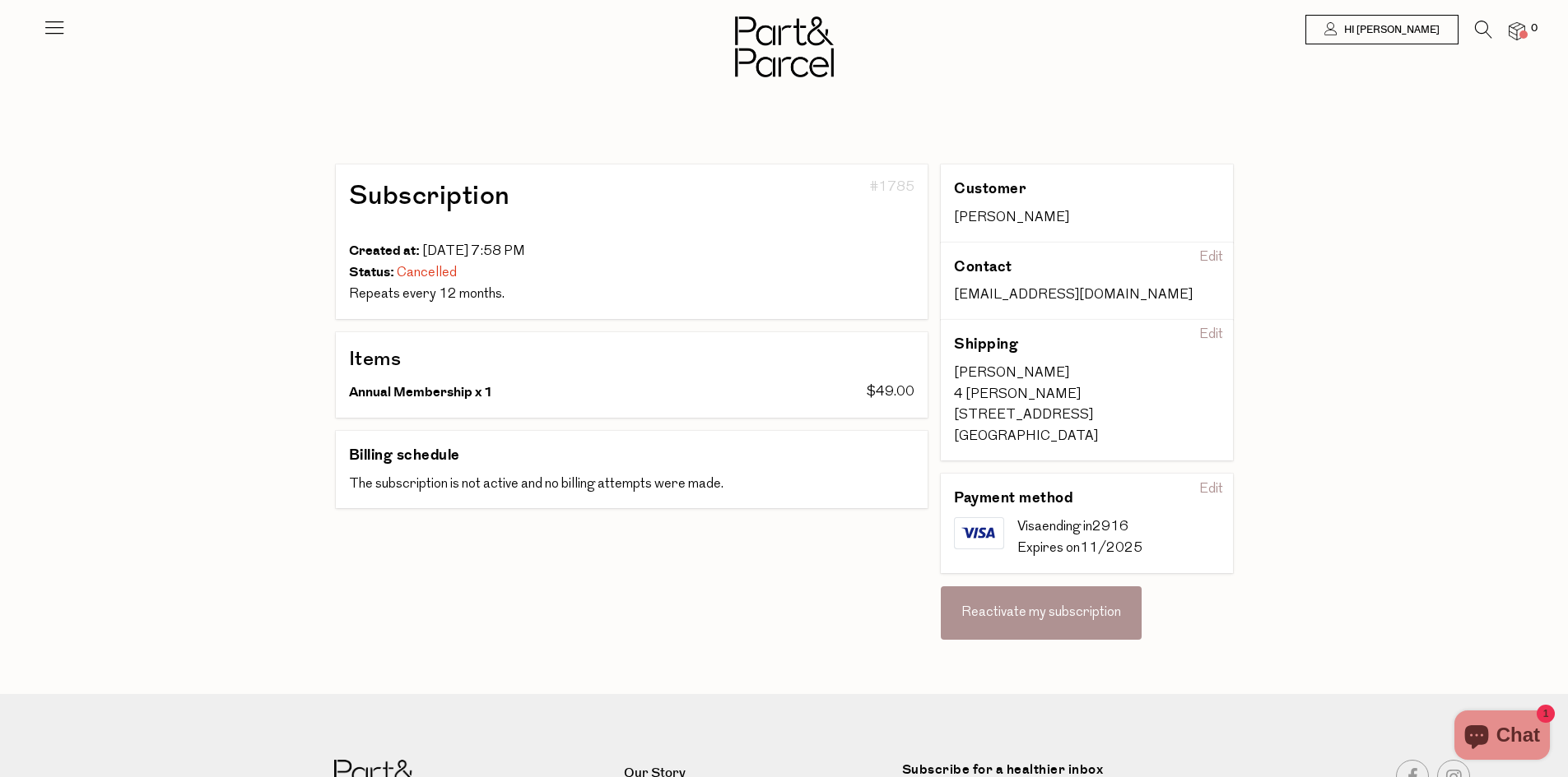
click at [1349, 359] on div "Hi [PERSON_NAME] 0 Logout Shop Aisles Our Story Membership Friends of P&P Earn …" at bounding box center [784, 498] width 1568 height 996
